Goal: Task Accomplishment & Management: Manage account settings

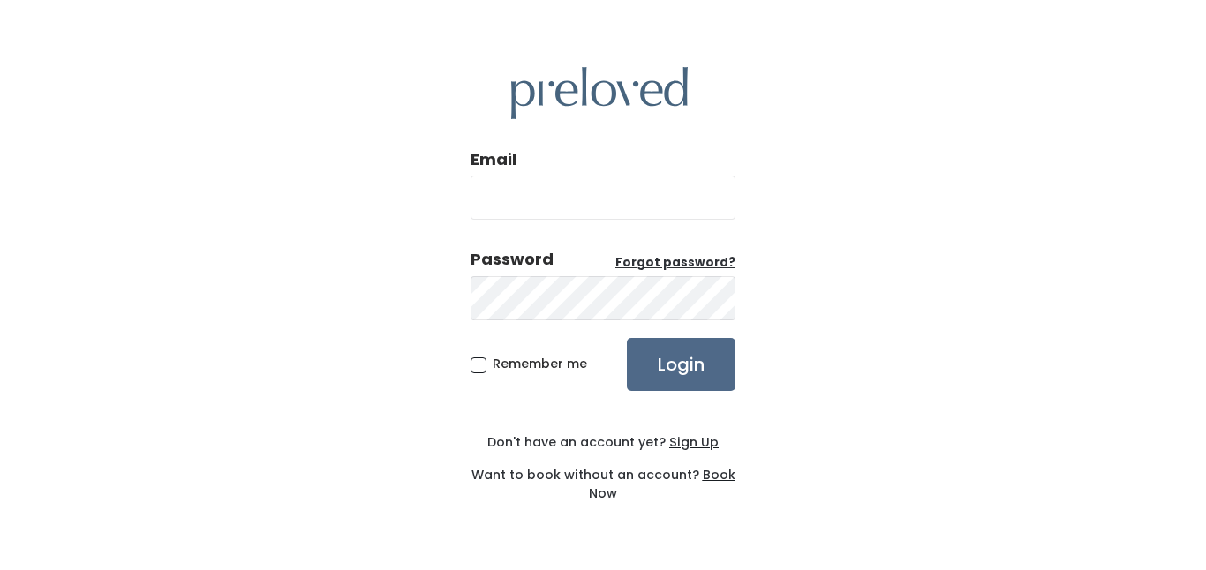
type input "[EMAIL_ADDRESS][DOMAIN_NAME]"
click at [815, 289] on div "Email [EMAIL_ADDRESS][DOMAIN_NAME] Password Forgot password? Remember me Login …" at bounding box center [603, 285] width 1206 height 570
click at [684, 374] on input "Login" at bounding box center [681, 364] width 109 height 53
